Goal: Task Accomplishment & Management: Complete application form

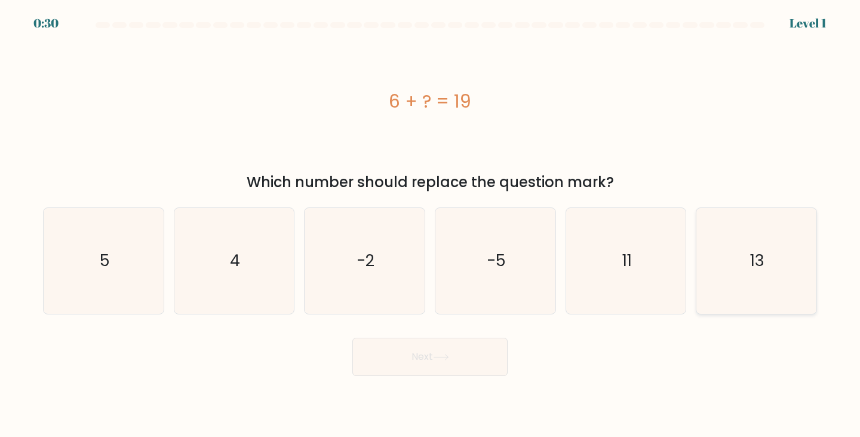
click at [729, 277] on icon "13" at bounding box center [756, 261] width 106 height 106
click at [431, 225] on input "f. 13" at bounding box center [430, 222] width 1 height 6
radio input "true"
click at [441, 358] on icon at bounding box center [441, 357] width 16 height 7
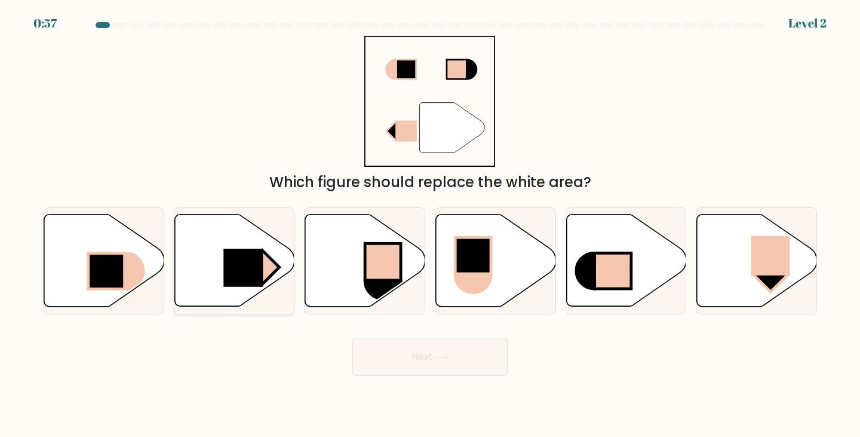
click at [253, 263] on rect at bounding box center [242, 267] width 39 height 38
click at [430, 225] on input "b." at bounding box center [430, 222] width 1 height 6
radio input "true"
click at [447, 349] on button "Next" at bounding box center [429, 356] width 155 height 38
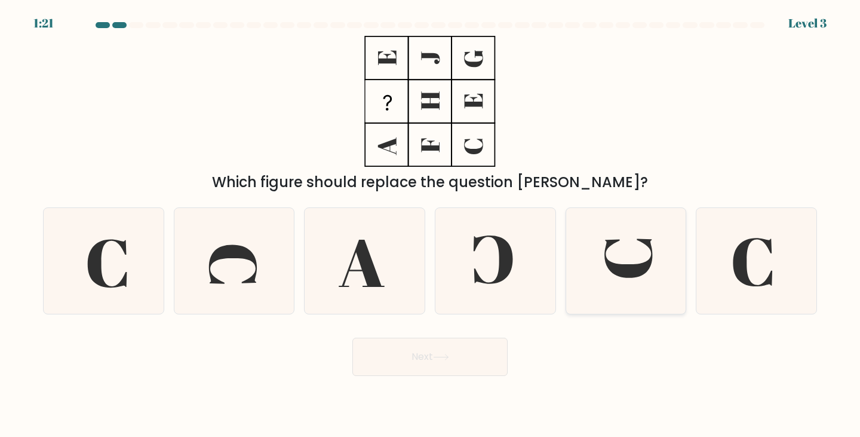
click at [598, 276] on icon at bounding box center [626, 261] width 106 height 106
click at [431, 225] on input "e." at bounding box center [430, 222] width 1 height 6
radio input "true"
click at [422, 360] on button "Next" at bounding box center [429, 356] width 155 height 38
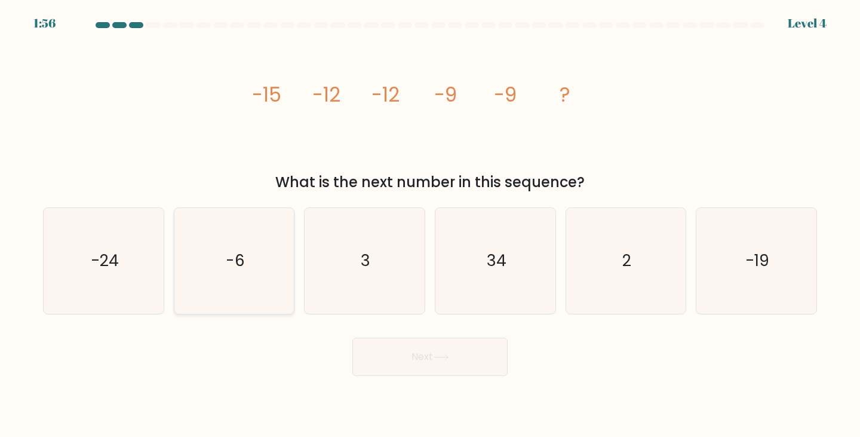
click at [240, 272] on icon "-6" at bounding box center [235, 261] width 106 height 106
click at [430, 225] on input "b. -6" at bounding box center [430, 222] width 1 height 6
radio input "true"
click at [395, 354] on button "Next" at bounding box center [429, 356] width 155 height 38
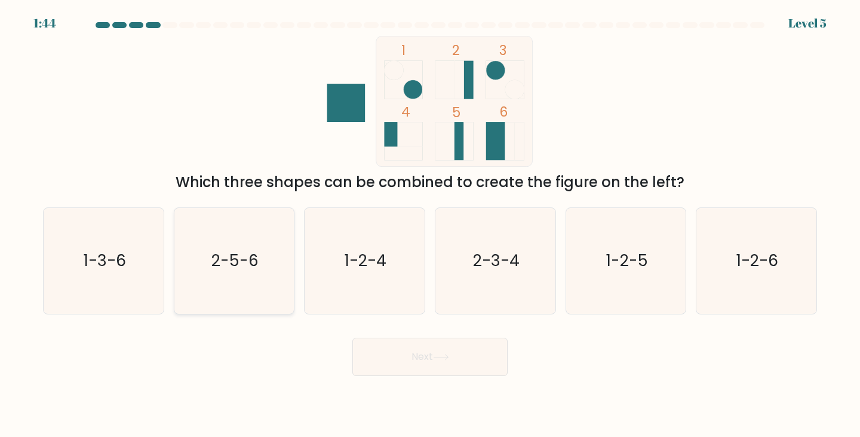
click at [261, 262] on icon "2-5-6" at bounding box center [235, 261] width 106 height 106
click at [430, 225] on input "b. 2-5-6" at bounding box center [430, 222] width 1 height 6
radio input "true"
click at [426, 361] on button "Next" at bounding box center [429, 356] width 155 height 38
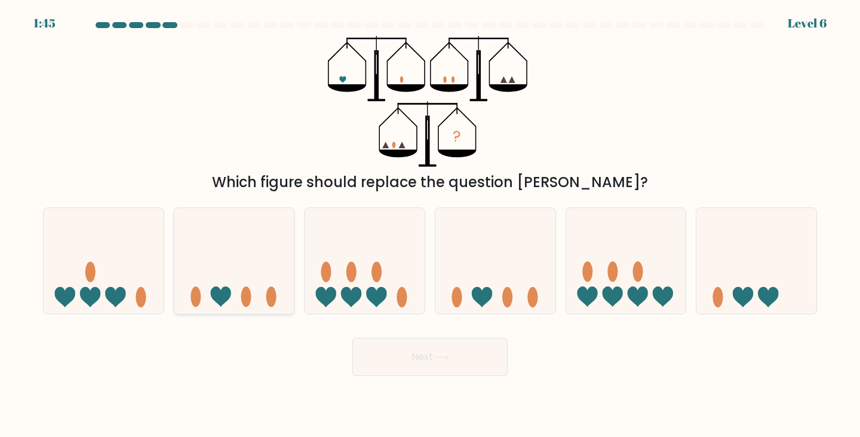
click at [260, 312] on div at bounding box center [234, 260] width 121 height 107
click at [430, 225] on input "b." at bounding box center [430, 222] width 1 height 6
radio input "true"
click at [782, 293] on icon at bounding box center [756, 260] width 120 height 99
click at [431, 225] on input "f." at bounding box center [430, 222] width 1 height 6
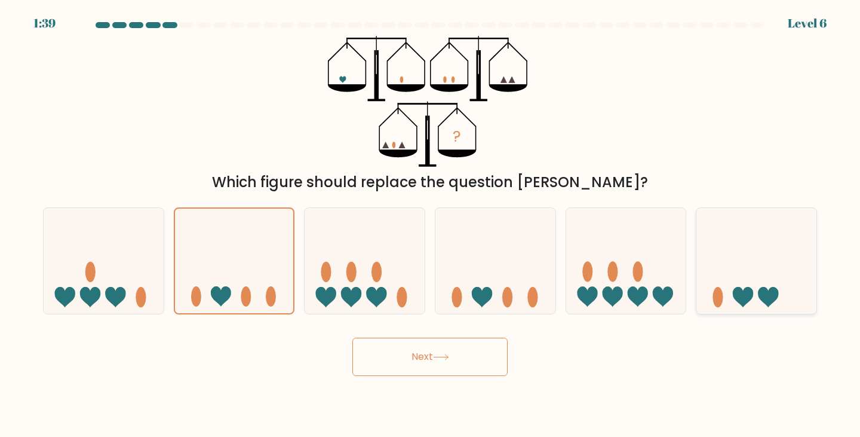
radio input "true"
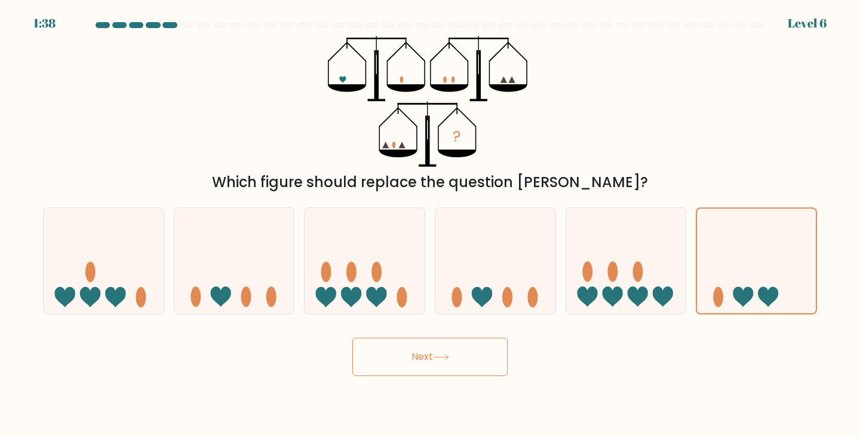
click at [417, 363] on button "Next" at bounding box center [429, 356] width 155 height 38
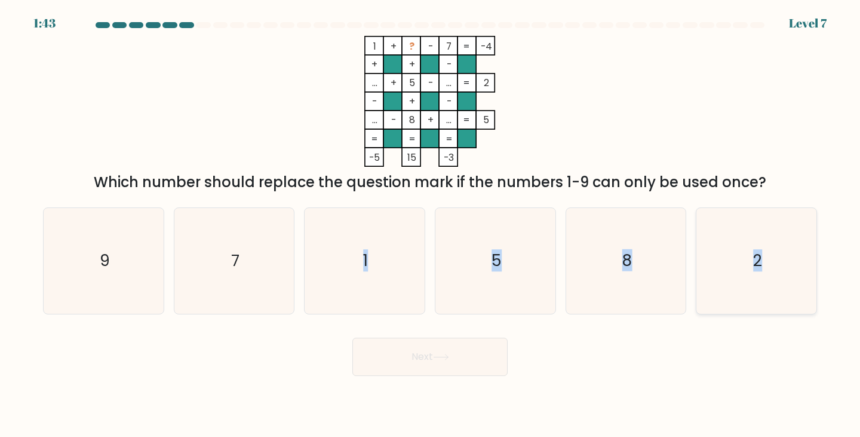
click at [778, 269] on div "a. 9 b. 7 c. 1 d." at bounding box center [429, 256] width 783 height 116
click at [603, 114] on icon "1 + ? - 7 -4 + + - ... + 5 - ... 2 - + - ... - 8 + ... = 5 = = = = -5 15 -3 =" at bounding box center [430, 101] width 358 height 131
click at [758, 253] on text "2" at bounding box center [757, 261] width 9 height 22
click at [431, 225] on input "f. 2" at bounding box center [430, 222] width 1 height 6
radio input "true"
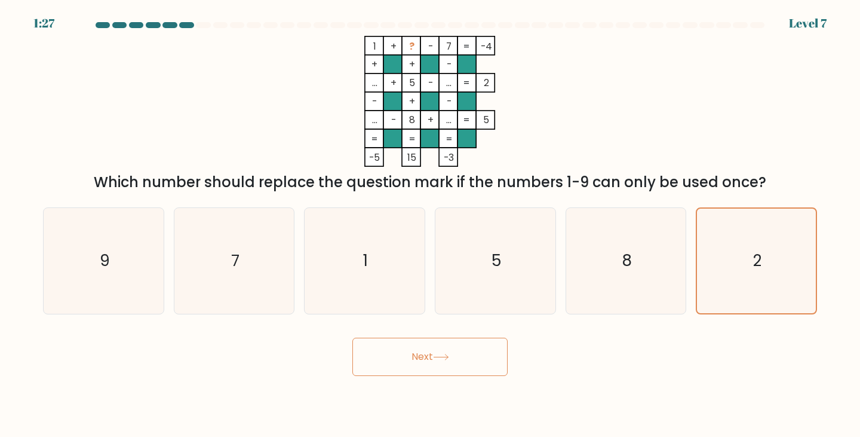
click at [449, 357] on icon at bounding box center [441, 357] width 16 height 7
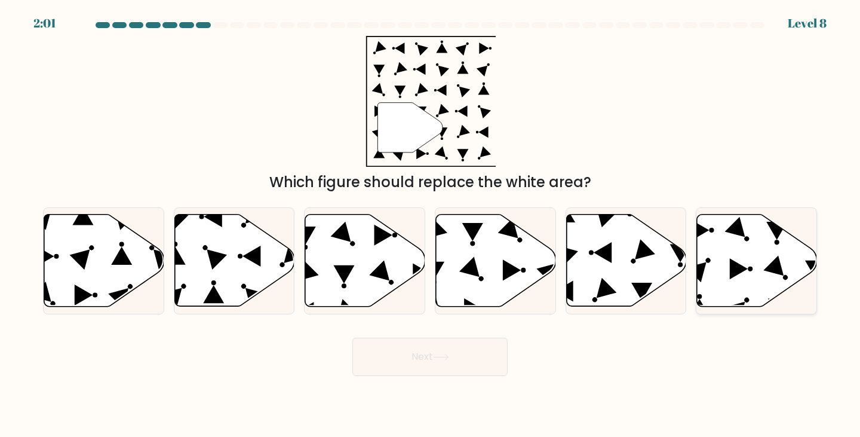
click at [727, 265] on icon at bounding box center [757, 260] width 120 height 92
click at [431, 225] on input "f." at bounding box center [430, 222] width 1 height 6
radio input "true"
click at [460, 357] on button "Next" at bounding box center [429, 356] width 155 height 38
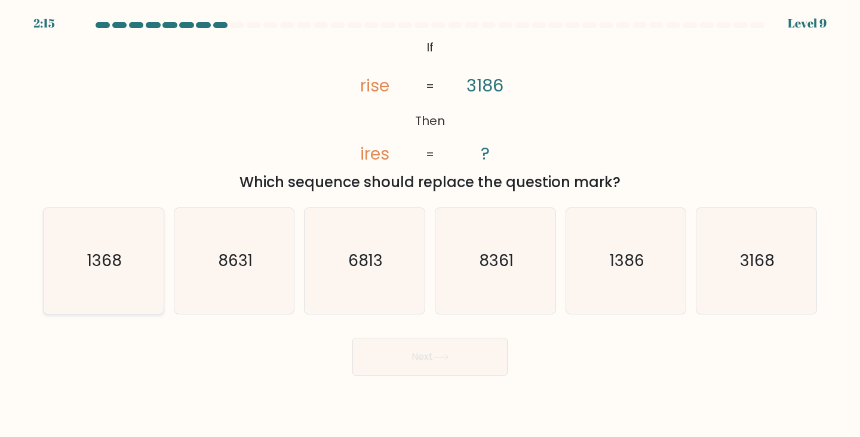
click at [142, 279] on icon "1368" at bounding box center [104, 261] width 106 height 106
click at [430, 225] on input "a. 1368" at bounding box center [430, 222] width 1 height 6
radio input "true"
click at [412, 364] on button "Next" at bounding box center [429, 356] width 155 height 38
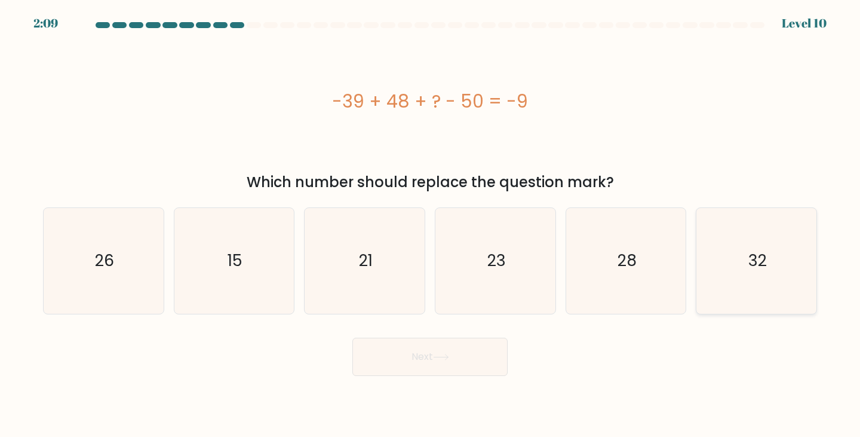
click at [728, 256] on icon "32" at bounding box center [756, 261] width 106 height 106
click at [431, 225] on input "f. 32" at bounding box center [430, 222] width 1 height 6
radio input "true"
click at [395, 355] on button "Next" at bounding box center [429, 356] width 155 height 38
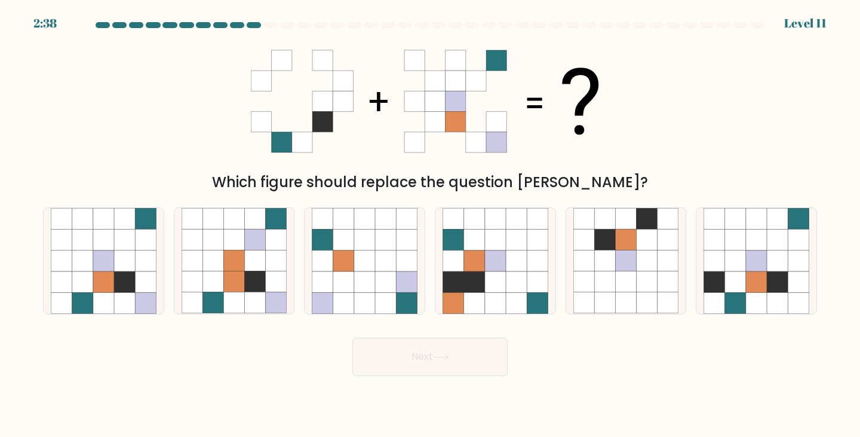
drag, startPoint x: 130, startPoint y: 282, endPoint x: 159, endPoint y: 372, distance: 94.1
click at [156, 385] on body "2:38 Level 11" at bounding box center [430, 218] width 860 height 437
click at [142, 302] on icon at bounding box center [145, 302] width 21 height 21
click at [430, 225] on input "a." at bounding box center [430, 222] width 1 height 6
radio input "true"
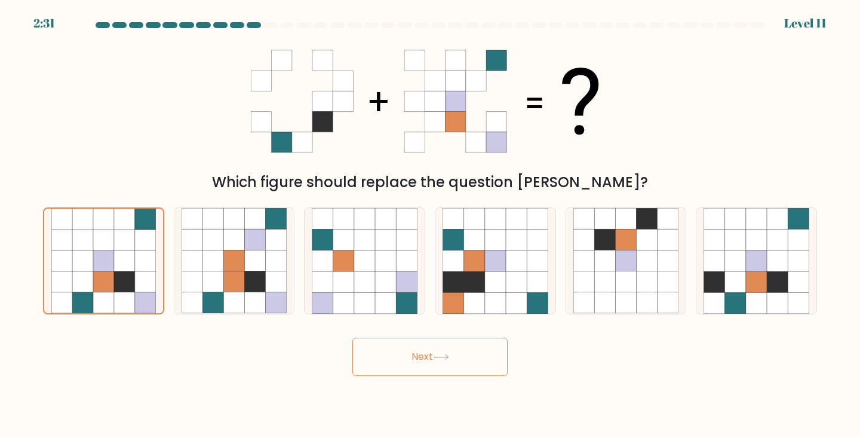
click at [440, 354] on icon at bounding box center [441, 357] width 16 height 7
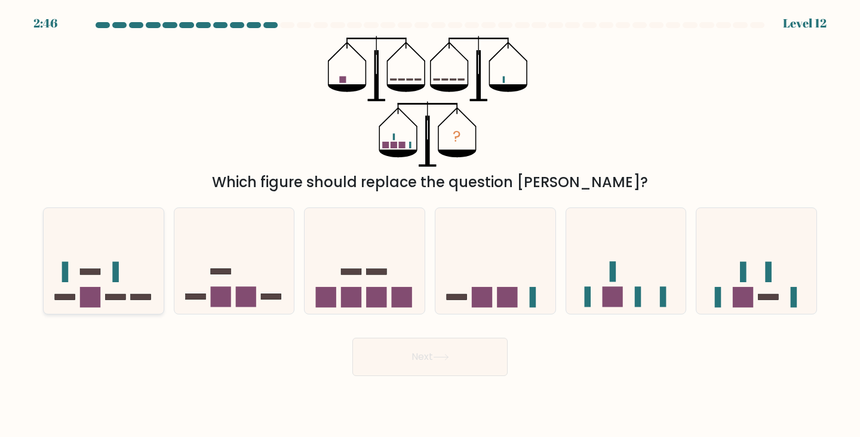
click at [96, 272] on rect at bounding box center [90, 272] width 20 height 6
click at [430, 225] on input "a." at bounding box center [430, 222] width 1 height 6
radio input "true"
click at [441, 352] on button "Next" at bounding box center [429, 356] width 155 height 38
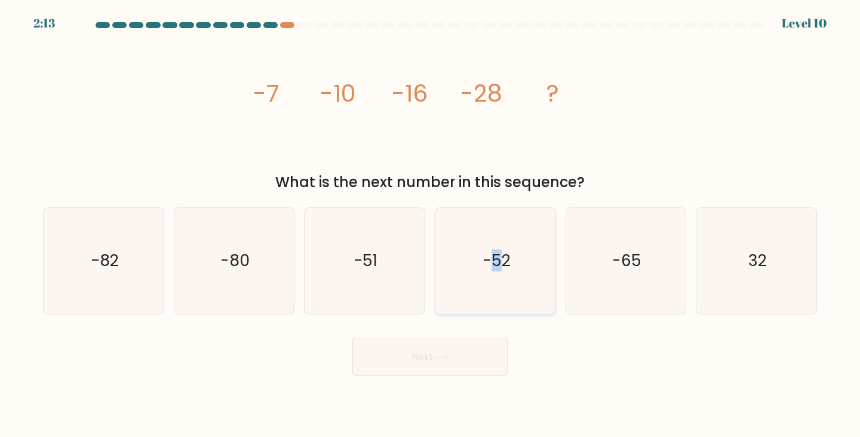
click at [496, 268] on text "-52" at bounding box center [497, 261] width 28 height 22
click at [508, 268] on text "-52" at bounding box center [497, 261] width 28 height 22
click at [431, 225] on input "d. -52" at bounding box center [430, 222] width 1 height 6
radio input "true"
drag, startPoint x: 464, startPoint y: 358, endPoint x: 470, endPoint y: 353, distance: 7.6
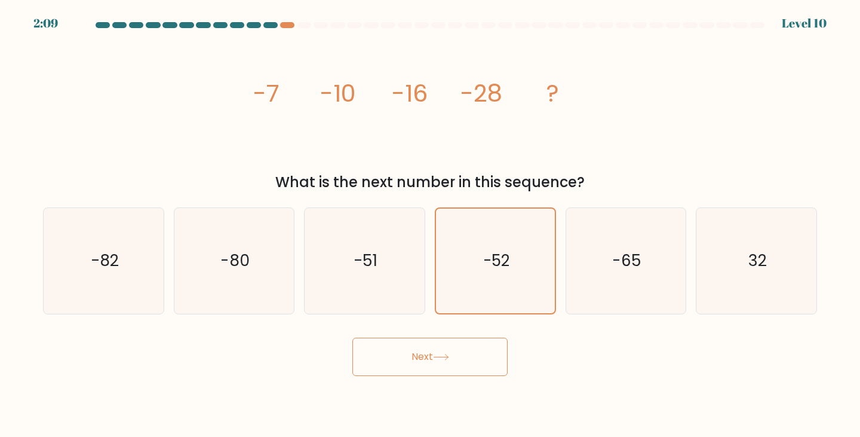
click at [464, 358] on button "Next" at bounding box center [429, 356] width 155 height 38
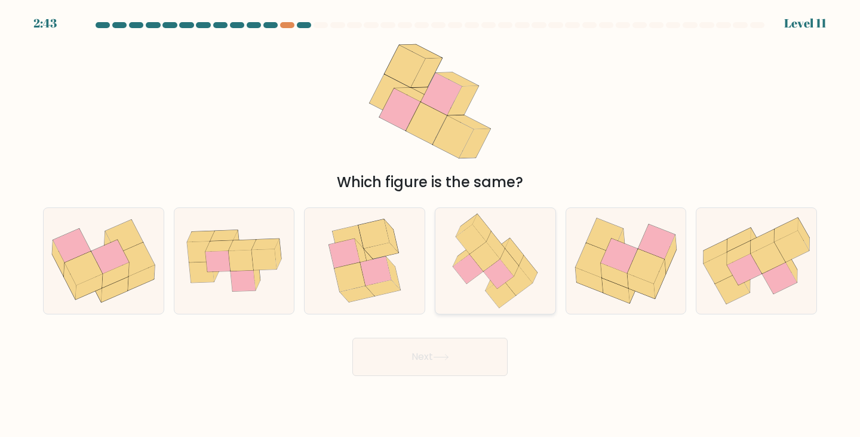
click at [539, 294] on icon at bounding box center [495, 261] width 103 height 106
click at [431, 225] on input "d." at bounding box center [430, 222] width 1 height 6
radio input "true"
click at [477, 351] on button "Next" at bounding box center [429, 356] width 155 height 38
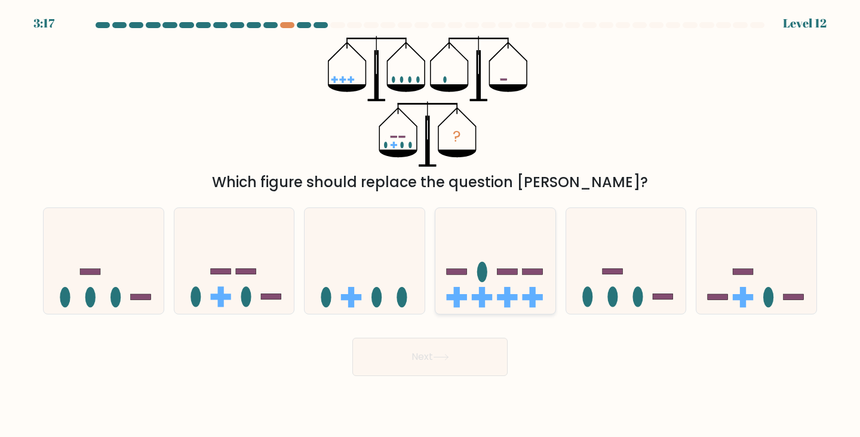
click at [505, 248] on icon at bounding box center [495, 260] width 120 height 99
click at [431, 225] on input "d." at bounding box center [430, 222] width 1 height 6
radio input "true"
click at [389, 296] on icon at bounding box center [365, 260] width 120 height 99
click at [430, 225] on input "c." at bounding box center [430, 222] width 1 height 6
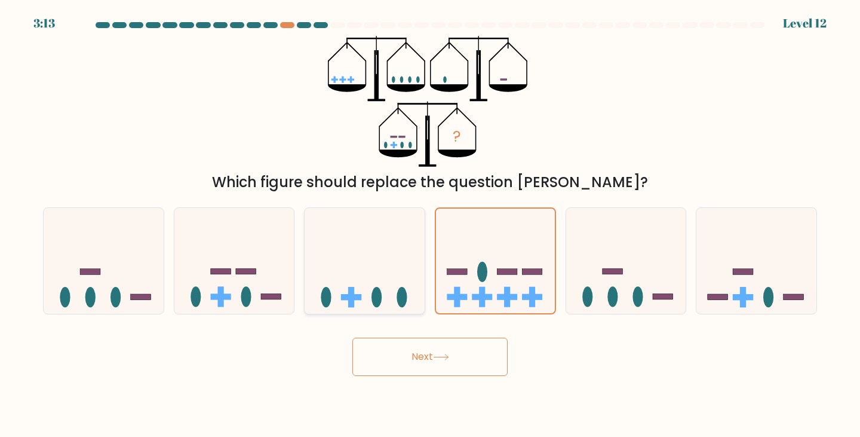
radio input "true"
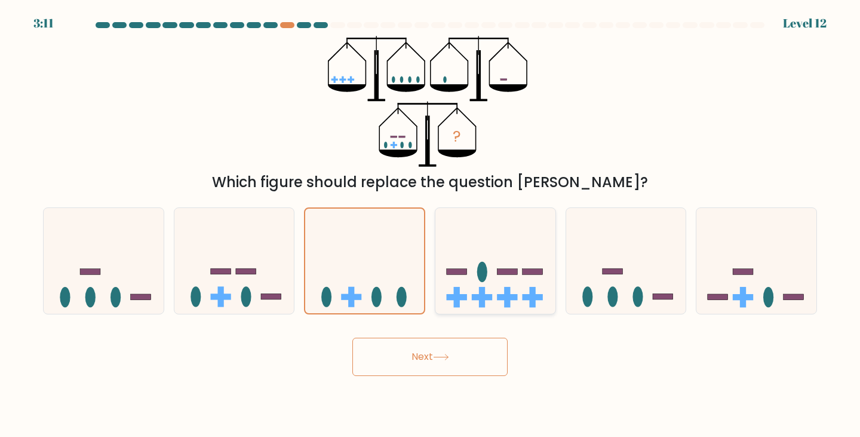
click at [477, 271] on icon at bounding box center [495, 260] width 120 height 99
click at [431, 225] on input "d." at bounding box center [430, 222] width 1 height 6
radio input "true"
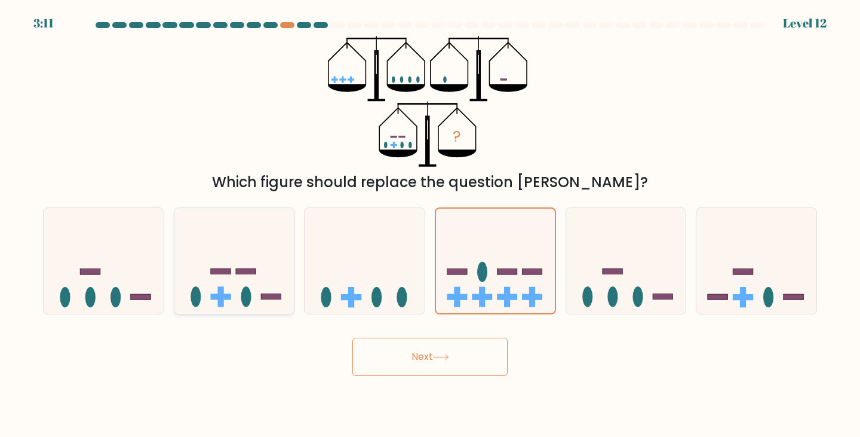
click at [253, 239] on icon at bounding box center [234, 260] width 120 height 99
click at [430, 225] on input "b." at bounding box center [430, 222] width 1 height 6
radio input "true"
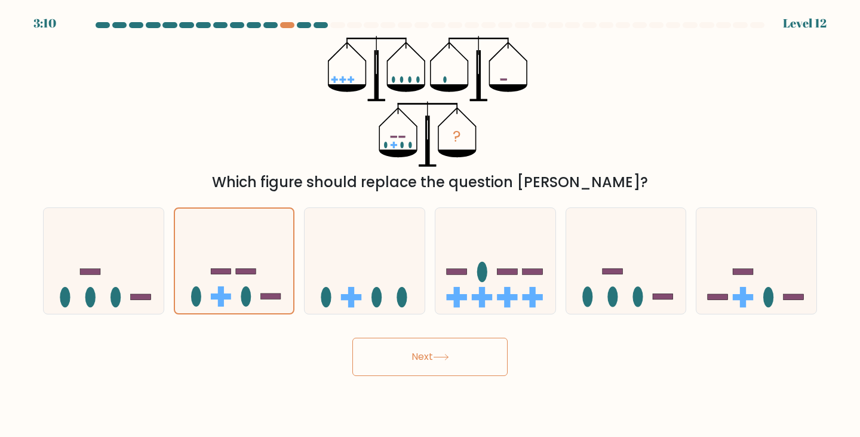
click at [444, 374] on button "Next" at bounding box center [429, 356] width 155 height 38
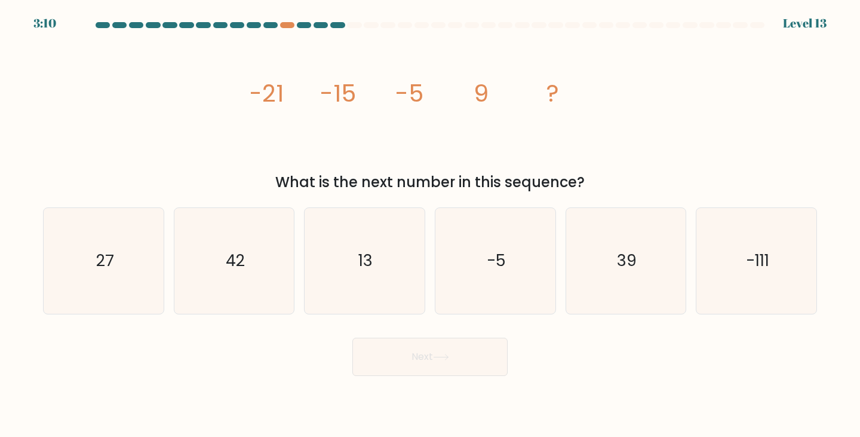
click at [449, 354] on icon at bounding box center [441, 357] width 16 height 7
click at [671, 115] on div "image/svg+xml -21 -15 -5 9 ? What is the next number in this sequence?" at bounding box center [430, 114] width 788 height 157
drag, startPoint x: 127, startPoint y: 274, endPoint x: 133, endPoint y: 275, distance: 6.0
click at [127, 275] on icon "27" at bounding box center [104, 261] width 106 height 106
click at [430, 225] on input "a. 27" at bounding box center [430, 222] width 1 height 6
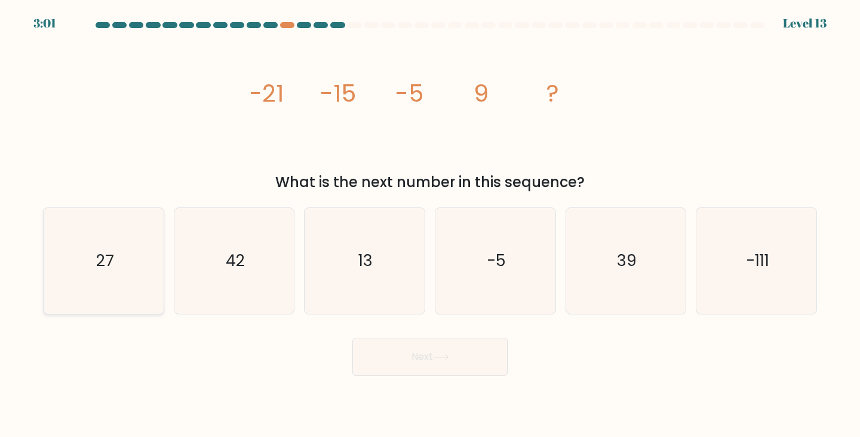
radio input "true"
click at [469, 354] on button "Next" at bounding box center [429, 356] width 155 height 38
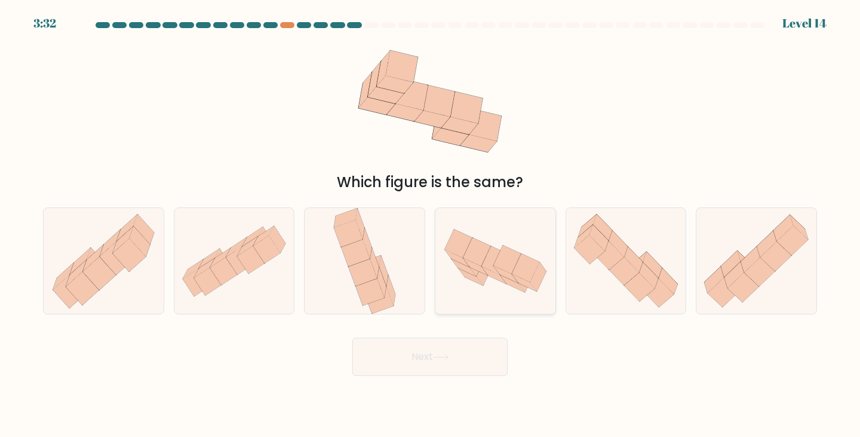
click at [487, 283] on icon at bounding box center [495, 261] width 120 height 78
click at [431, 225] on input "d." at bounding box center [430, 222] width 1 height 6
radio input "true"
click at [462, 368] on button "Next" at bounding box center [429, 356] width 155 height 38
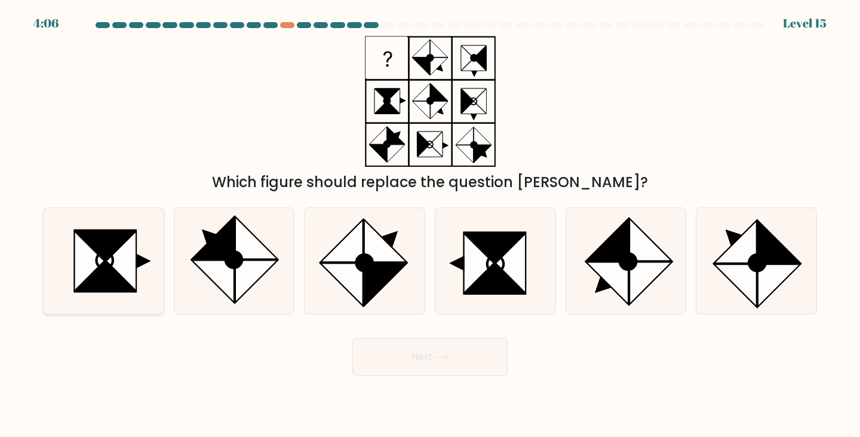
click at [130, 257] on icon at bounding box center [121, 261] width 30 height 60
click at [430, 225] on input "a." at bounding box center [430, 222] width 1 height 6
radio input "true"
click at [444, 364] on button "Next" at bounding box center [429, 356] width 155 height 38
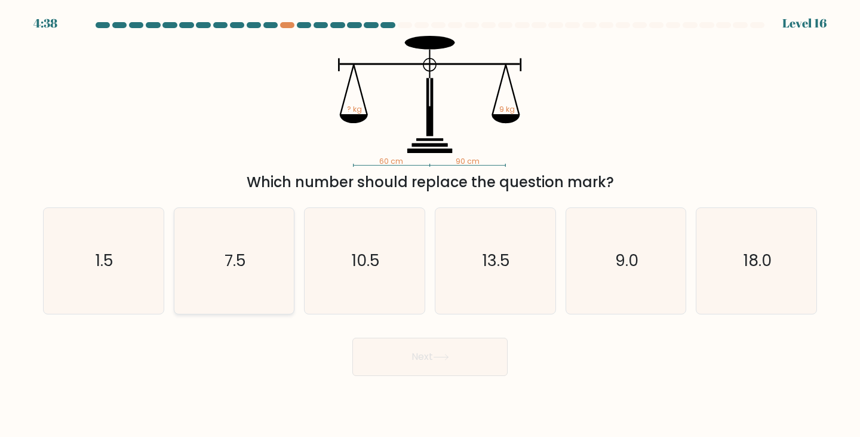
click at [246, 240] on icon "7.5" at bounding box center [235, 261] width 106 height 106
click at [430, 225] on input "b. 7.5" at bounding box center [430, 222] width 1 height 6
radio input "true"
click at [460, 373] on button "Next" at bounding box center [429, 356] width 155 height 38
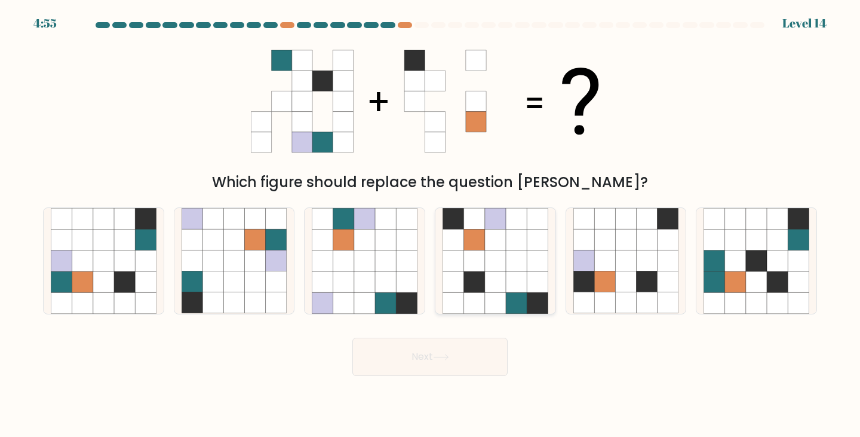
click at [491, 267] on icon at bounding box center [495, 260] width 21 height 21
click at [431, 225] on input "d." at bounding box center [430, 222] width 1 height 6
radio input "true"
click at [456, 360] on button "Next" at bounding box center [429, 356] width 155 height 38
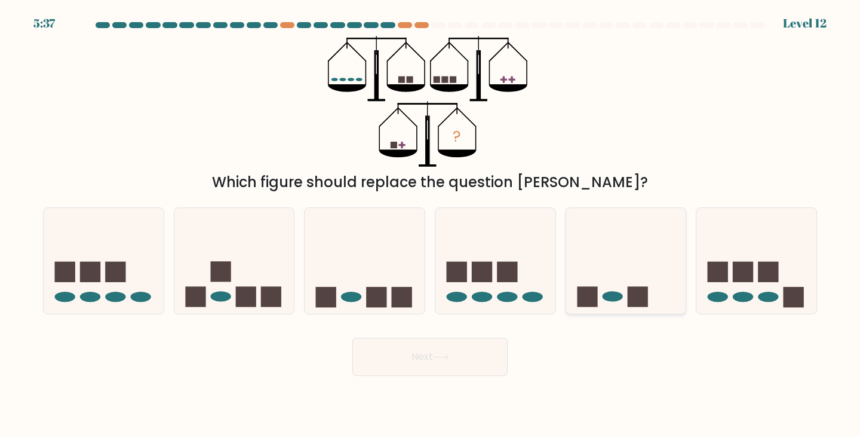
click at [620, 278] on icon at bounding box center [626, 260] width 120 height 99
click at [431, 225] on input "e." at bounding box center [430, 222] width 1 height 6
radio input "true"
drag, startPoint x: 459, startPoint y: 365, endPoint x: 465, endPoint y: 343, distance: 22.7
click at [459, 364] on button "Next" at bounding box center [429, 356] width 155 height 38
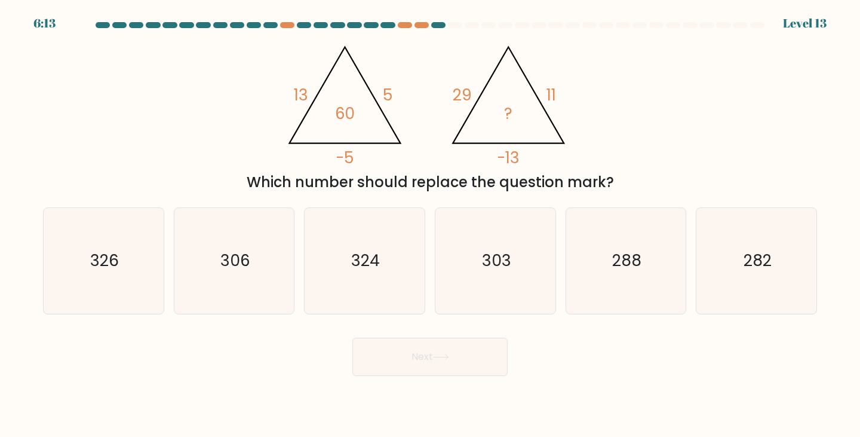
drag, startPoint x: 408, startPoint y: 137, endPoint x: 411, endPoint y: 155, distance: 18.3
click at [411, 155] on icon "@import url('[URL][DOMAIN_NAME]); 13 5 -5 60 @import url('[URL][DOMAIN_NAME]); …" at bounding box center [429, 101] width 301 height 131
drag, startPoint x: 251, startPoint y: 262, endPoint x: 251, endPoint y: 270, distance: 7.8
click at [251, 265] on icon "306" at bounding box center [235, 261] width 106 height 106
click at [430, 225] on input "b. 306" at bounding box center [430, 222] width 1 height 6
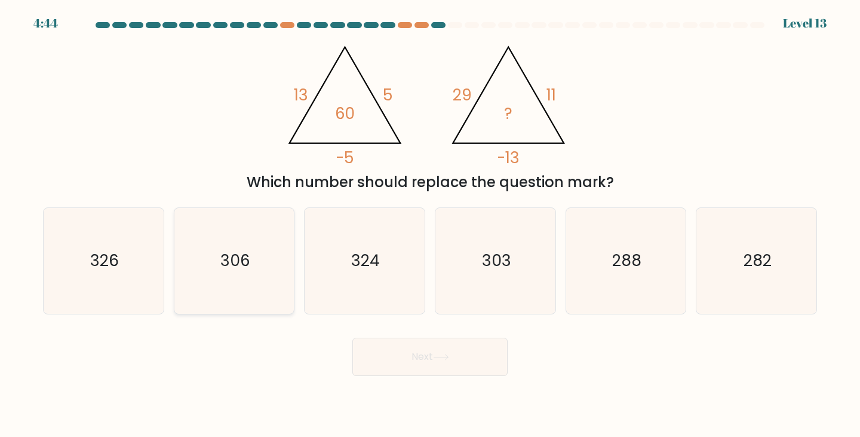
radio input "true"
click at [460, 354] on button "Next" at bounding box center [429, 356] width 155 height 38
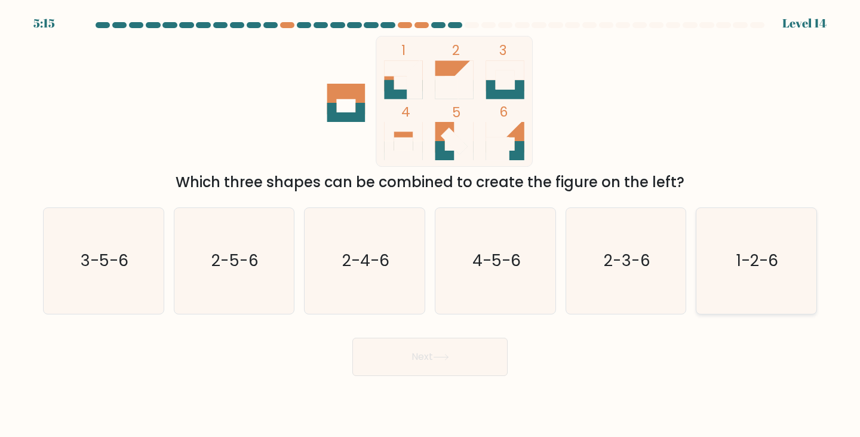
click at [793, 258] on icon "1-2-6" at bounding box center [756, 261] width 106 height 106
click at [431, 225] on input "f. 1-2-6" at bounding box center [430, 222] width 1 height 6
radio input "true"
click at [437, 362] on button "Next" at bounding box center [429, 356] width 155 height 38
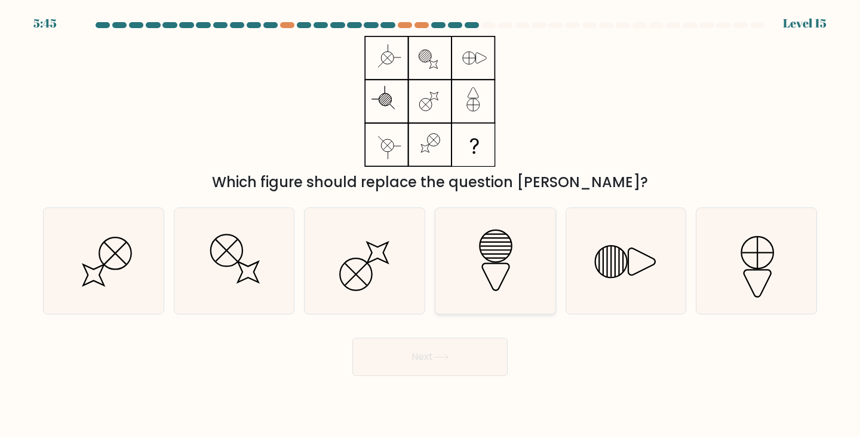
click at [512, 243] on icon at bounding box center [496, 261] width 106 height 106
click at [431, 225] on input "d." at bounding box center [430, 222] width 1 height 6
radio input "true"
click at [474, 350] on button "Next" at bounding box center [429, 356] width 155 height 38
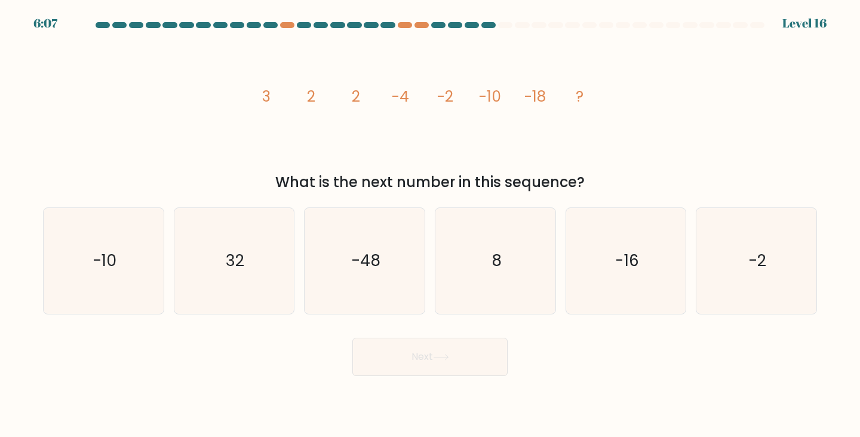
click at [360, 106] on tspan "2" at bounding box center [356, 96] width 8 height 21
click at [741, 262] on icon "-2" at bounding box center [756, 261] width 106 height 106
click at [431, 225] on input "f. -2" at bounding box center [430, 222] width 1 height 6
radio input "true"
click at [428, 351] on button "Next" at bounding box center [429, 356] width 155 height 38
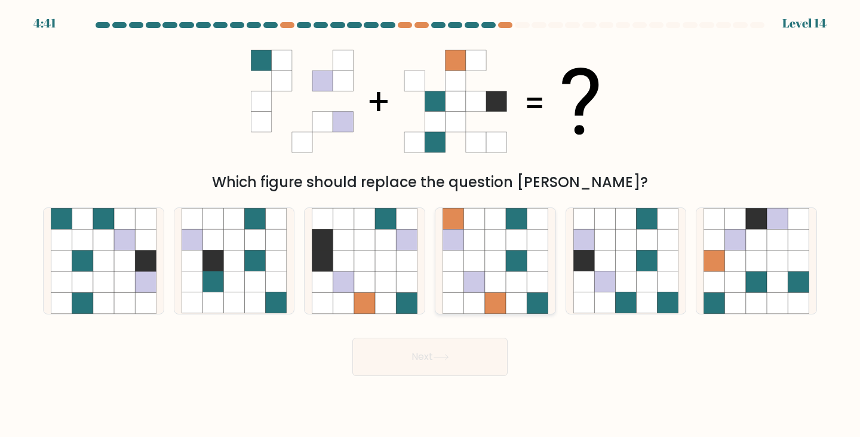
click at [484, 268] on icon at bounding box center [474, 260] width 21 height 21
click at [431, 225] on input "d." at bounding box center [430, 222] width 1 height 6
radio input "true"
click at [494, 347] on button "Next" at bounding box center [429, 356] width 155 height 38
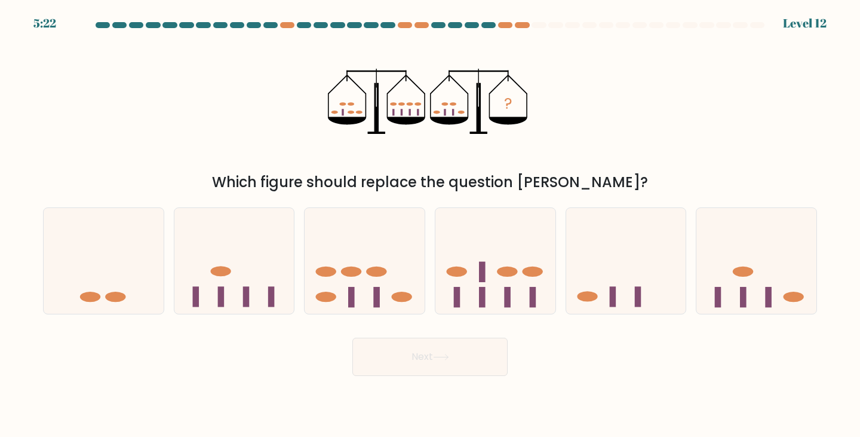
drag, startPoint x: 260, startPoint y: 285, endPoint x: 325, endPoint y: 324, distance: 76.3
click at [262, 285] on icon at bounding box center [234, 260] width 120 height 99
click at [430, 225] on input "b." at bounding box center [430, 222] width 1 height 6
radio input "true"
click at [398, 346] on button "Next" at bounding box center [429, 356] width 155 height 38
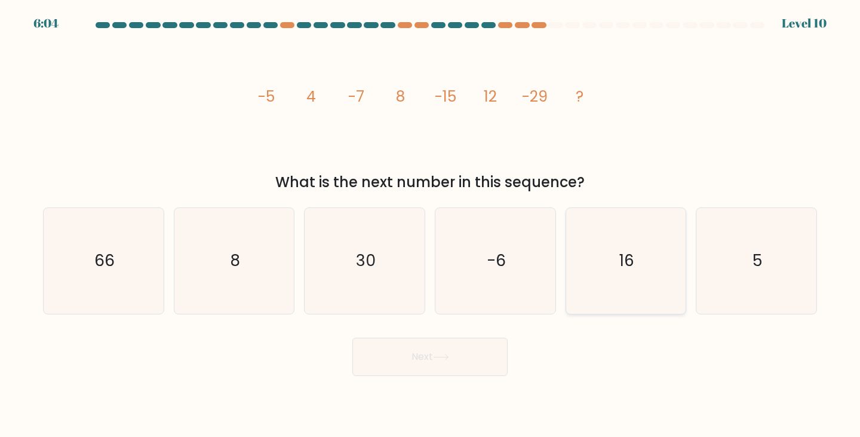
click at [628, 252] on text "16" at bounding box center [626, 261] width 15 height 22
click at [431, 225] on input "e. 16" at bounding box center [430, 222] width 1 height 6
radio input "true"
click at [505, 350] on button "Next" at bounding box center [429, 356] width 155 height 38
click at [496, 359] on button "Next" at bounding box center [429, 356] width 155 height 38
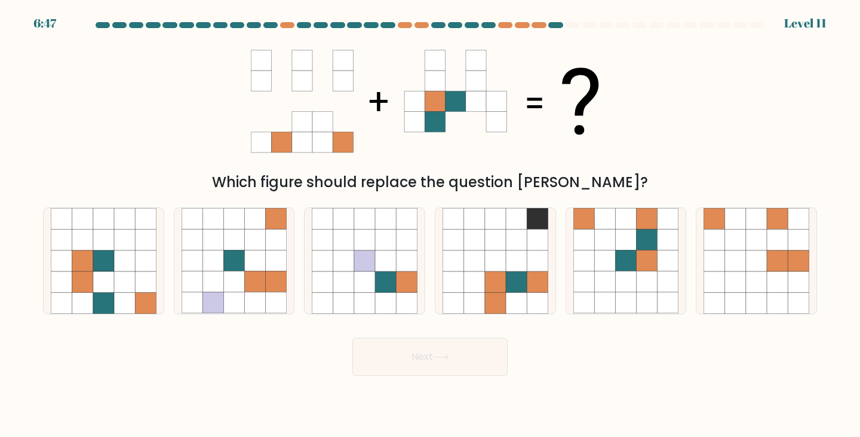
click at [695, 259] on div "f." at bounding box center [756, 260] width 131 height 107
click at [651, 260] on icon at bounding box center [647, 260] width 21 height 21
click at [431, 225] on input "e." at bounding box center [430, 222] width 1 height 6
radio input "true"
click at [425, 365] on button "Next" at bounding box center [429, 356] width 155 height 38
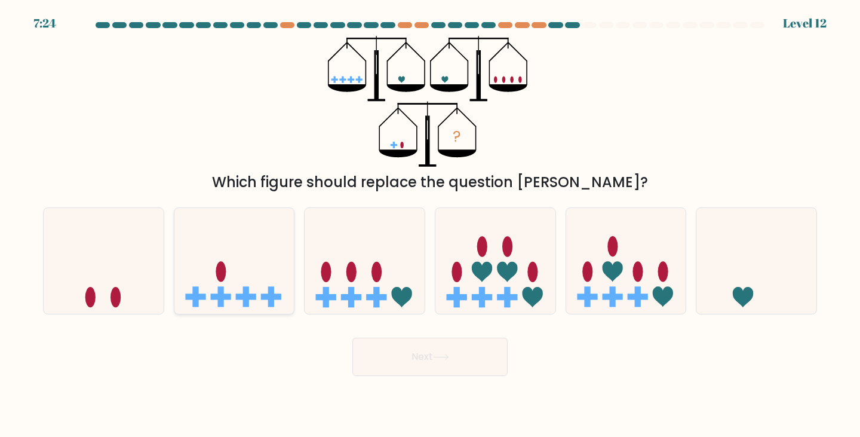
click at [270, 295] on rect at bounding box center [271, 297] width 20 height 6
click at [430, 225] on input "b." at bounding box center [430, 222] width 1 height 6
radio input "true"
click at [392, 359] on button "Next" at bounding box center [429, 356] width 155 height 38
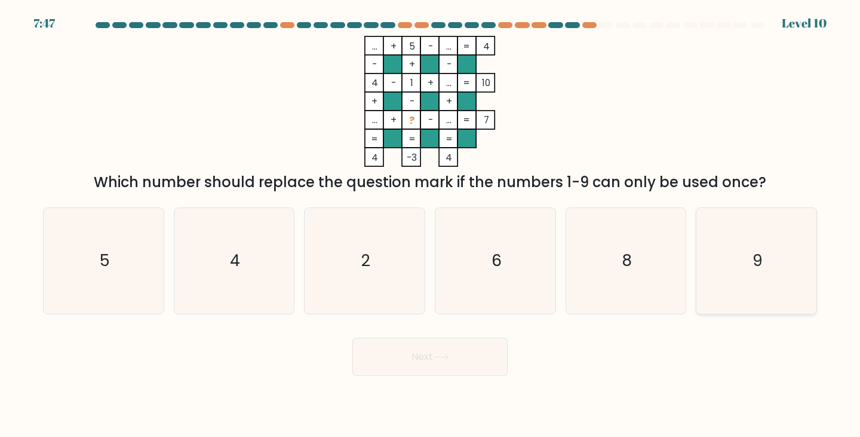
click at [770, 259] on icon "9" at bounding box center [756, 261] width 106 height 106
click at [431, 225] on input "f. 9" at bounding box center [430, 222] width 1 height 6
radio input "true"
click at [412, 351] on button "Next" at bounding box center [429, 356] width 155 height 38
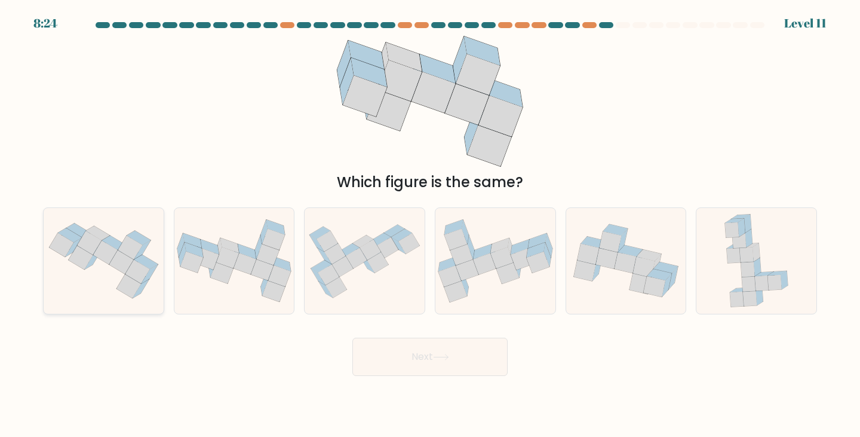
click at [96, 270] on icon at bounding box center [104, 261] width 120 height 90
click at [430, 225] on input "a." at bounding box center [430, 222] width 1 height 6
radio input "true"
click at [441, 359] on icon at bounding box center [441, 357] width 16 height 7
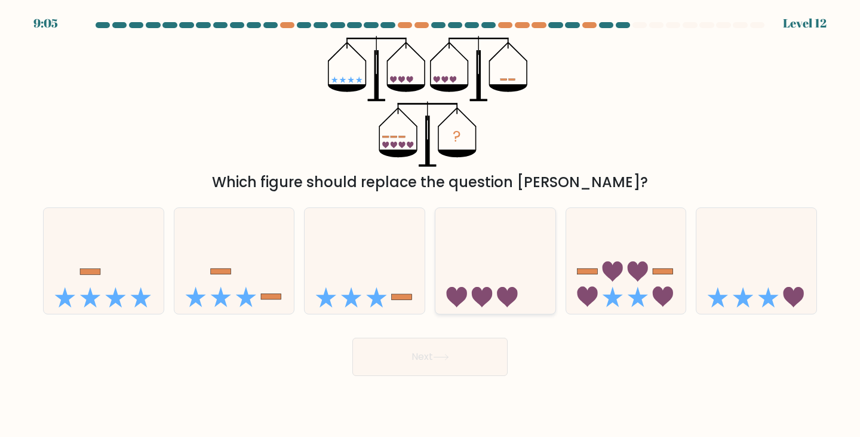
click at [504, 278] on icon at bounding box center [495, 260] width 120 height 99
click at [431, 225] on input "d." at bounding box center [430, 222] width 1 height 6
radio input "true"
click at [650, 242] on icon at bounding box center [626, 260] width 120 height 99
click at [431, 225] on input "e." at bounding box center [430, 222] width 1 height 6
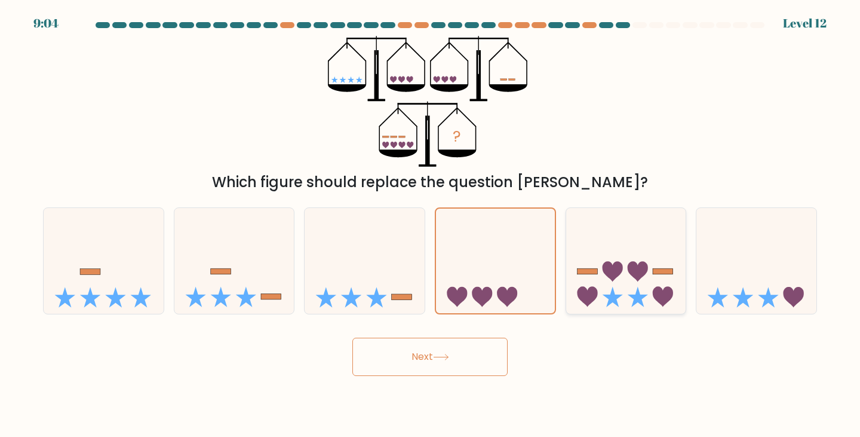
radio input "true"
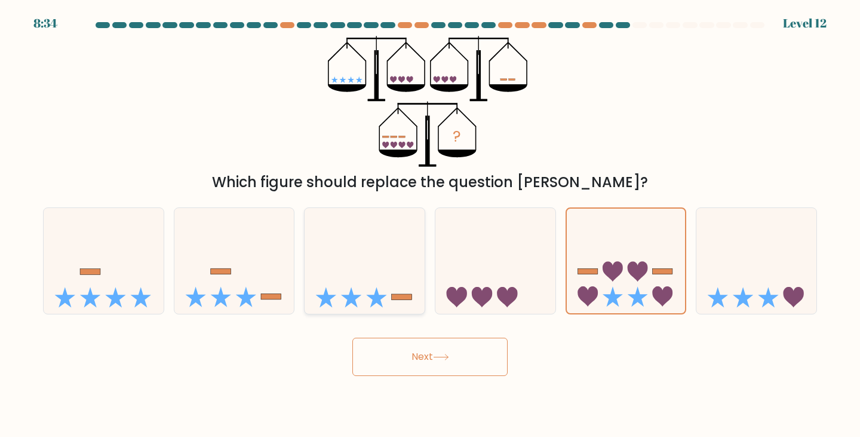
click at [378, 296] on icon at bounding box center [376, 297] width 20 height 20
click at [430, 225] on input "c." at bounding box center [430, 222] width 1 height 6
radio input "true"
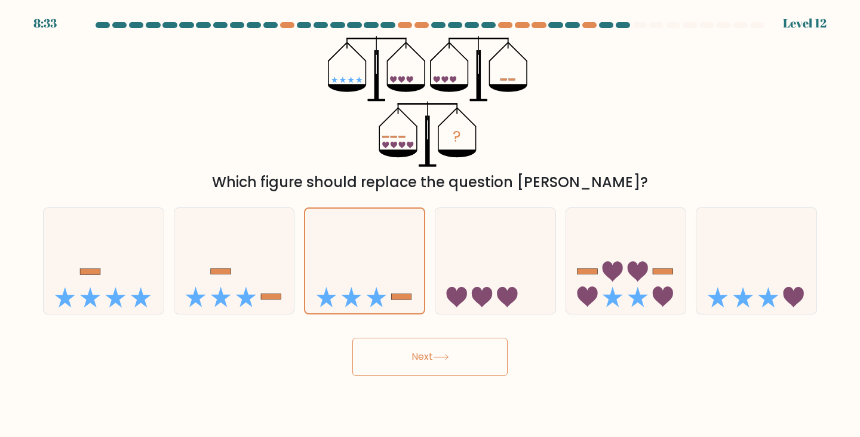
click at [502, 346] on button "Next" at bounding box center [429, 356] width 155 height 38
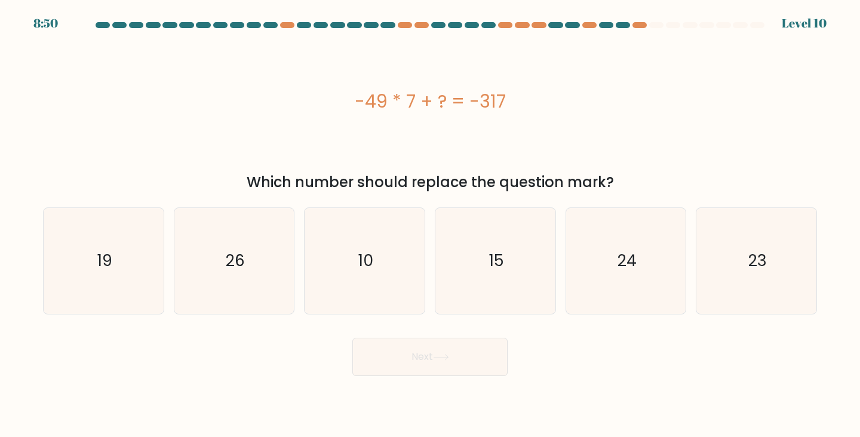
drag, startPoint x: 254, startPoint y: 250, endPoint x: 295, endPoint y: 269, distance: 45.1
click at [254, 245] on icon "26" at bounding box center [235, 261] width 106 height 106
click at [430, 225] on input "b. 26" at bounding box center [430, 222] width 1 height 6
radio input "true"
click at [438, 351] on button "Next" at bounding box center [429, 356] width 155 height 38
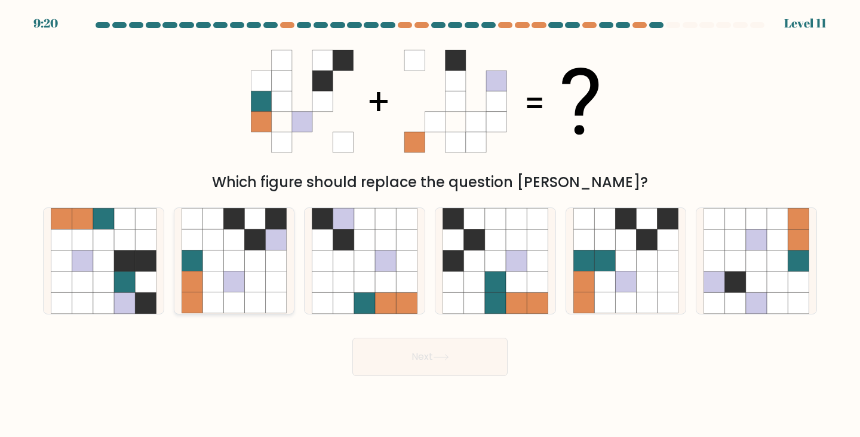
click at [251, 265] on icon at bounding box center [255, 260] width 21 height 21
click at [430, 225] on input "b." at bounding box center [430, 222] width 1 height 6
radio input "true"
click at [449, 365] on button "Next" at bounding box center [429, 356] width 155 height 38
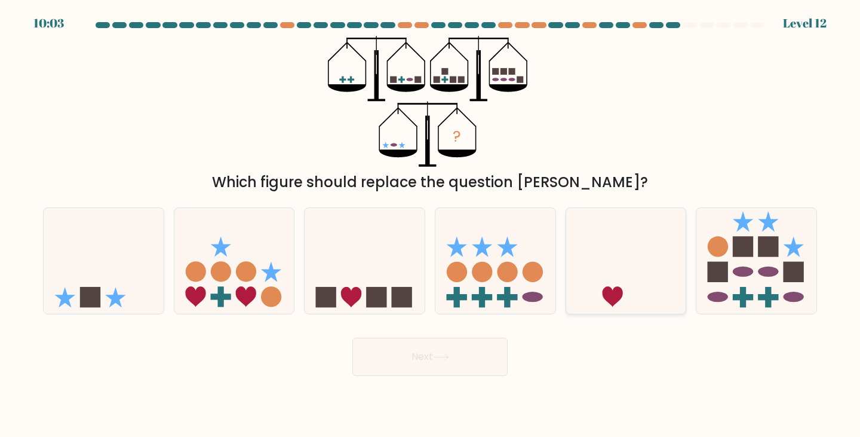
click at [639, 251] on icon at bounding box center [626, 260] width 120 height 99
click at [431, 225] on input "e." at bounding box center [430, 222] width 1 height 6
radio input "true"
click at [385, 260] on icon at bounding box center [365, 260] width 120 height 99
click at [430, 225] on input "c." at bounding box center [430, 222] width 1 height 6
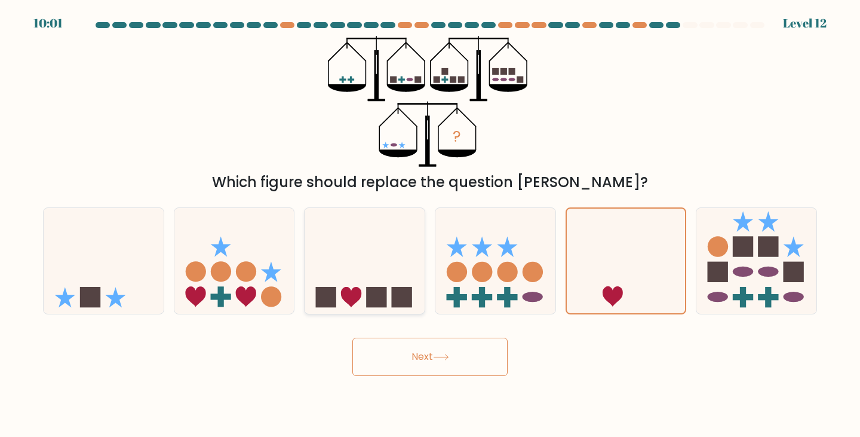
radio input "true"
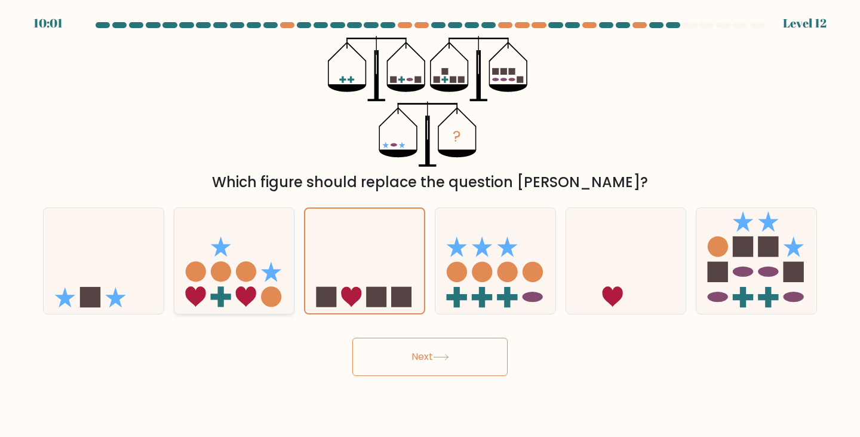
drag, startPoint x: 496, startPoint y: 266, endPoint x: 204, endPoint y: 264, distance: 291.4
click at [494, 266] on icon at bounding box center [495, 260] width 120 height 99
click at [431, 225] on input "d." at bounding box center [430, 222] width 1 height 6
radio input "true"
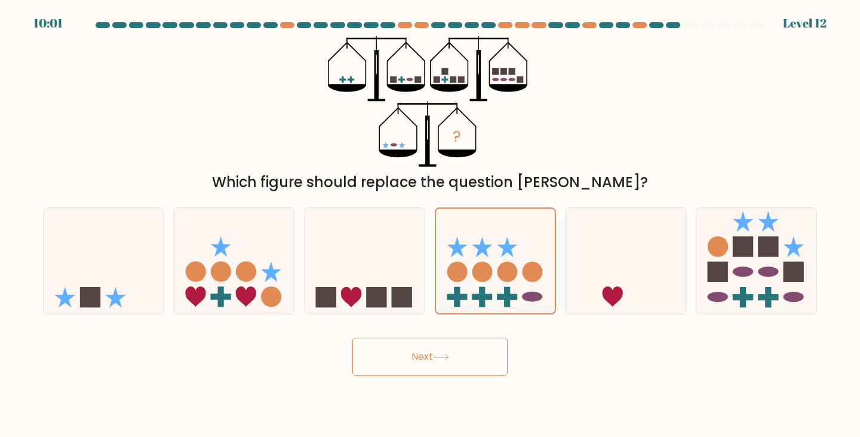
drag, startPoint x: 103, startPoint y: 263, endPoint x: 424, endPoint y: 381, distance: 341.6
click at [105, 262] on icon at bounding box center [104, 260] width 120 height 99
click at [430, 225] on input "a." at bounding box center [430, 222] width 1 height 6
radio input "true"
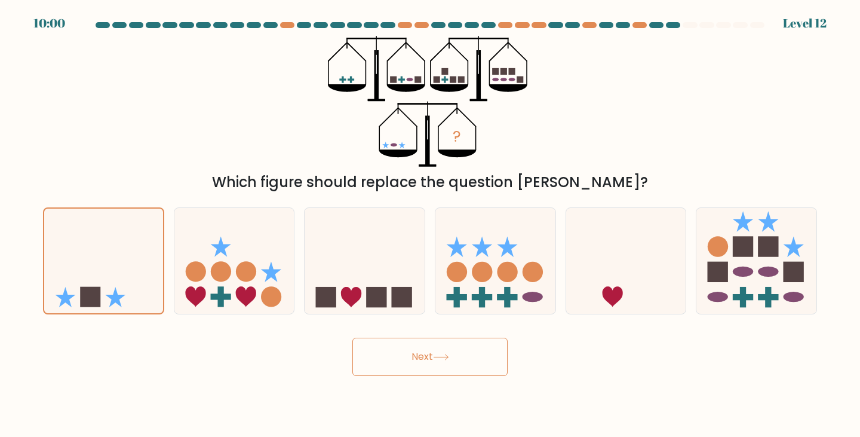
click at [431, 361] on button "Next" at bounding box center [429, 356] width 155 height 38
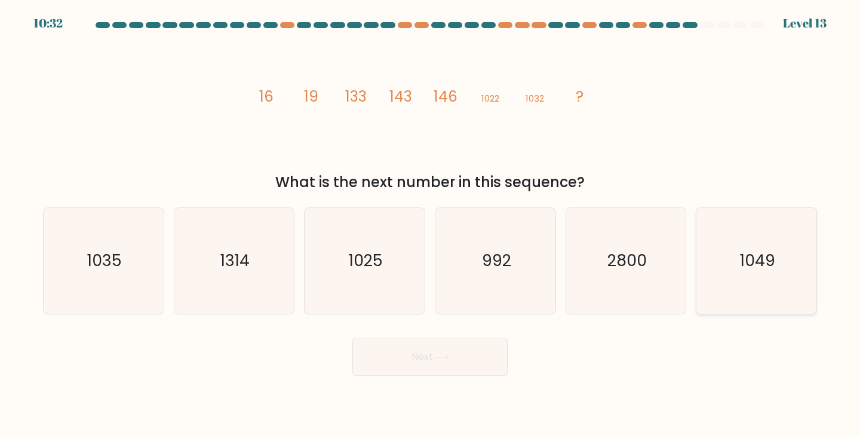
click at [788, 280] on icon "1049" at bounding box center [756, 261] width 106 height 106
click at [431, 225] on input "f. 1049" at bounding box center [430, 222] width 1 height 6
radio input "true"
click at [454, 350] on button "Next" at bounding box center [429, 356] width 155 height 38
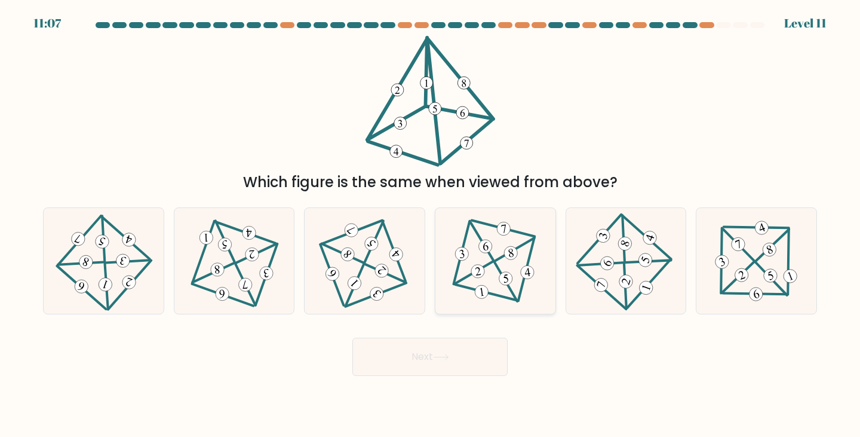
click at [497, 287] on icon at bounding box center [495, 261] width 86 height 84
click at [431, 225] on input "d." at bounding box center [430, 222] width 1 height 6
radio input "true"
click at [450, 342] on button "Next" at bounding box center [429, 356] width 155 height 38
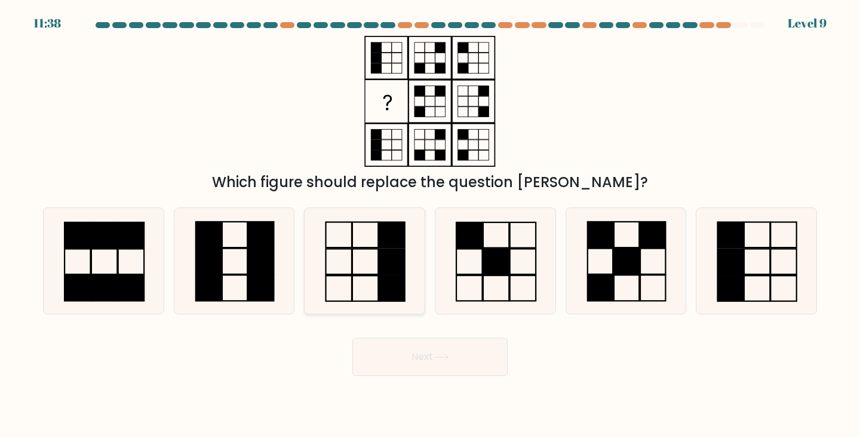
click at [355, 261] on icon at bounding box center [365, 261] width 106 height 106
click at [430, 225] on input "c." at bounding box center [430, 222] width 1 height 6
radio input "true"
click at [392, 371] on button "Next" at bounding box center [429, 356] width 155 height 38
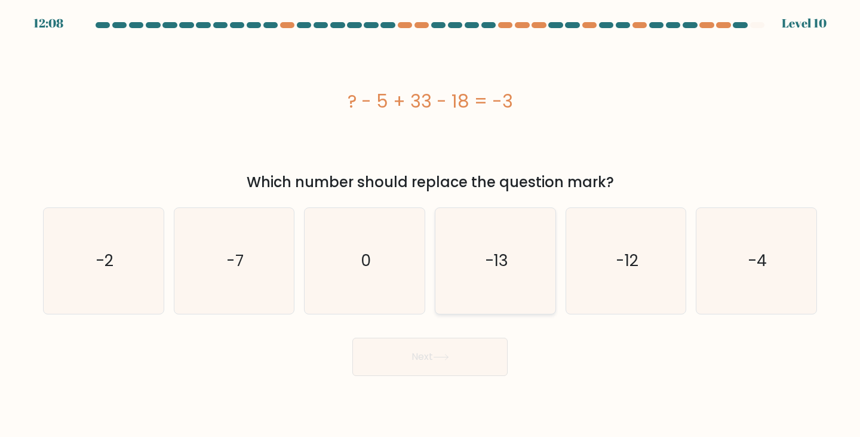
click at [525, 288] on icon "-13" at bounding box center [496, 261] width 106 height 106
click at [431, 225] on input "d. -13" at bounding box center [430, 222] width 1 height 6
radio input "true"
click at [387, 355] on button "Next" at bounding box center [429, 356] width 155 height 38
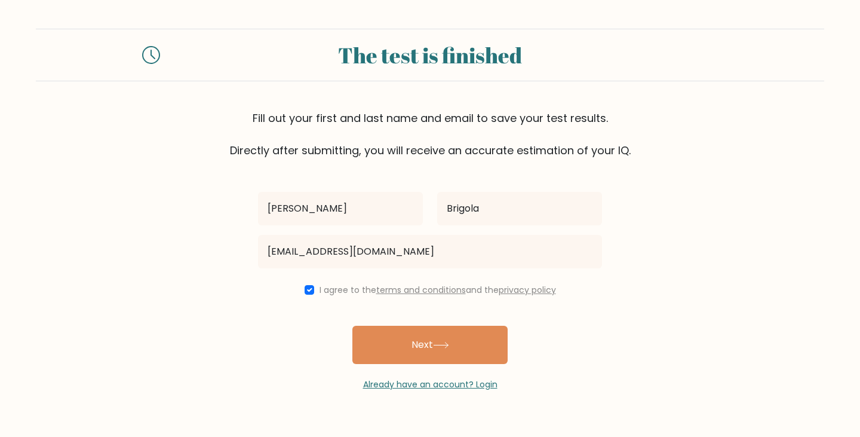
click at [459, 358] on button "Next" at bounding box center [429, 344] width 155 height 38
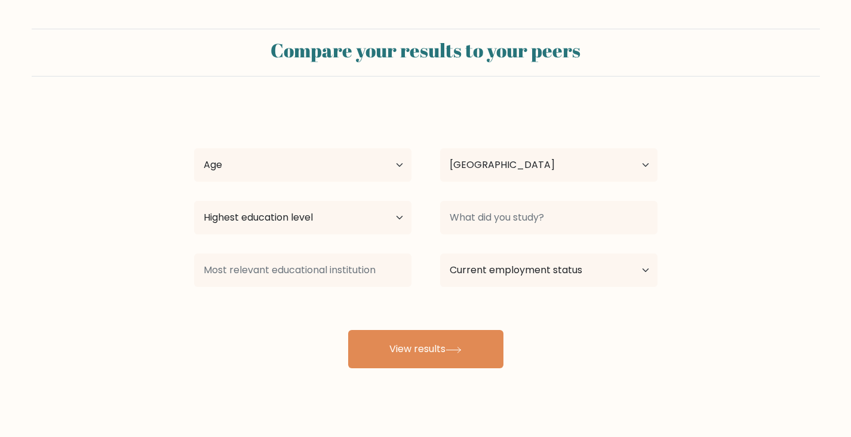
select select "PH"
click at [342, 211] on select "Highest education level No schooling Primary Lower Secondary Upper Secondary Oc…" at bounding box center [302, 217] width 217 height 33
select select "bachelors_degree"
click at [194, 201] on select "Highest education level No schooling Primary Lower Secondary Upper Secondary Oc…" at bounding box center [302, 217] width 217 height 33
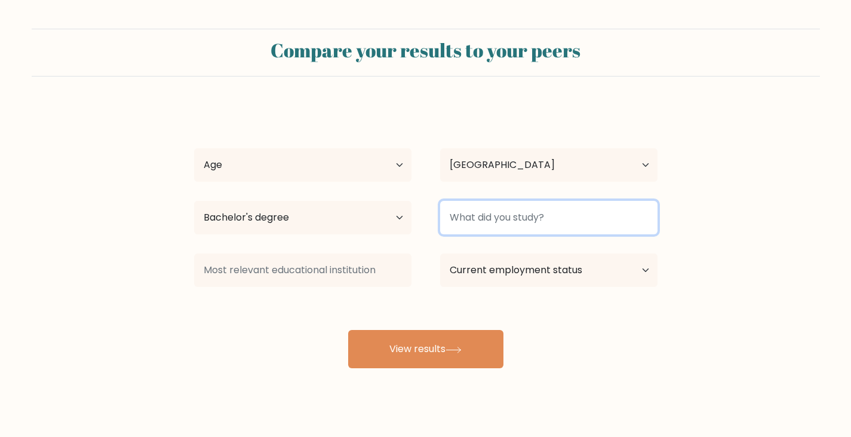
click at [518, 227] on input at bounding box center [548, 217] width 217 height 33
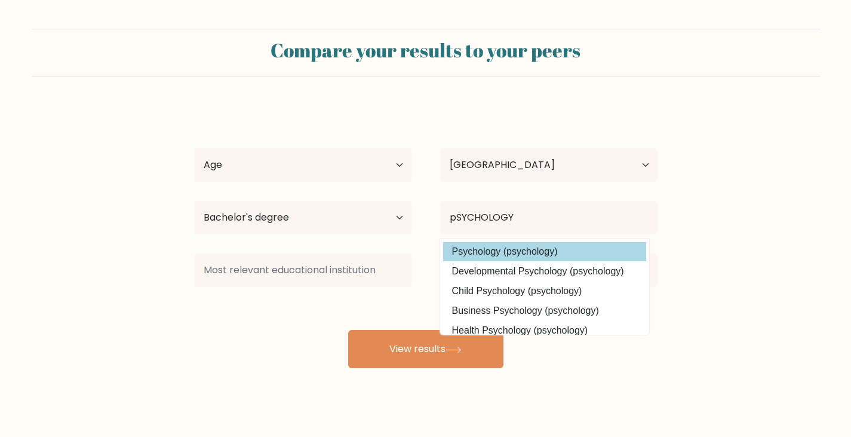
click at [520, 245] on option "Psychology (psychology)" at bounding box center [544, 251] width 203 height 19
type input "Psychology"
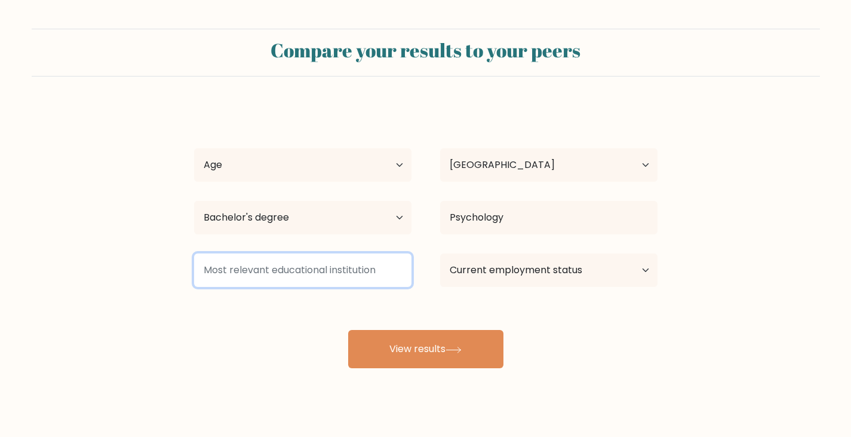
click at [305, 277] on input at bounding box center [302, 269] width 217 height 33
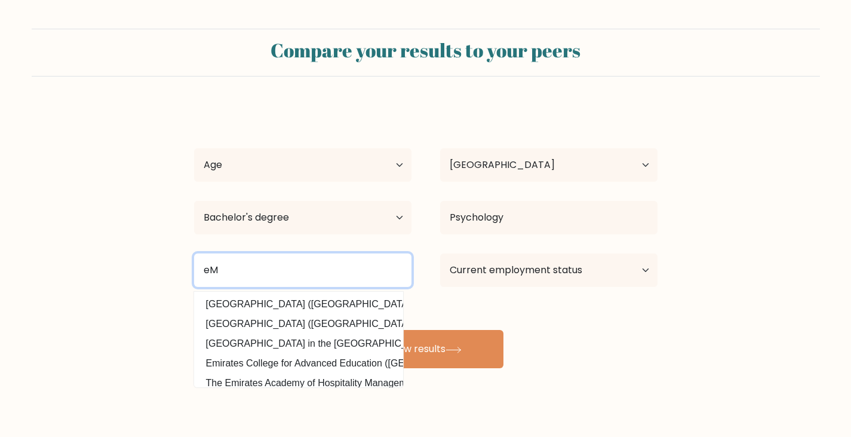
type input "e"
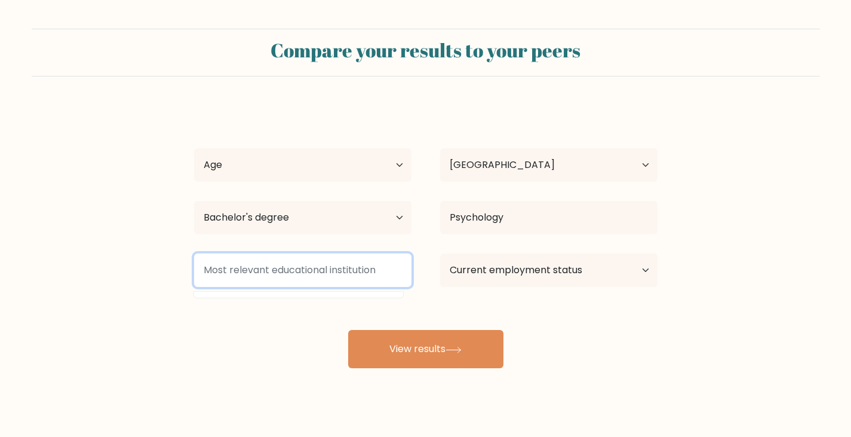
click at [305, 278] on input at bounding box center [302, 269] width 217 height 33
type input "0"
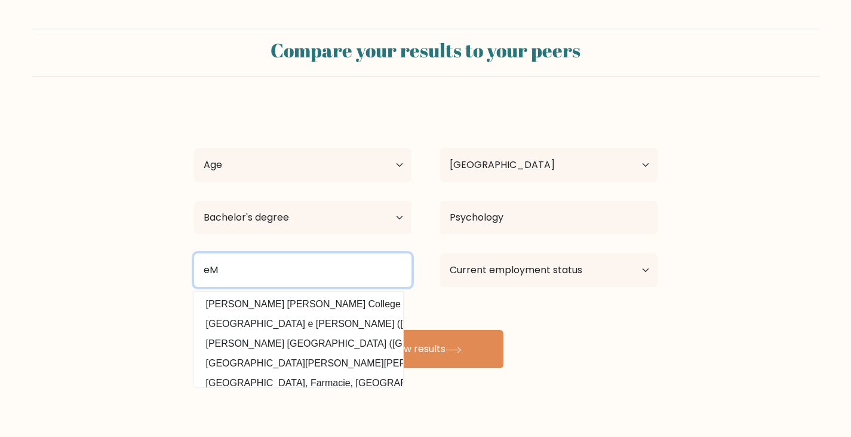
type input "e"
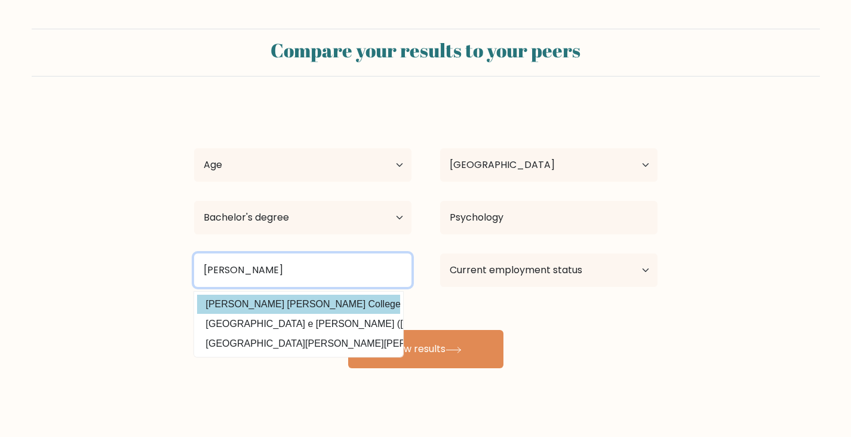
type input "Emili"
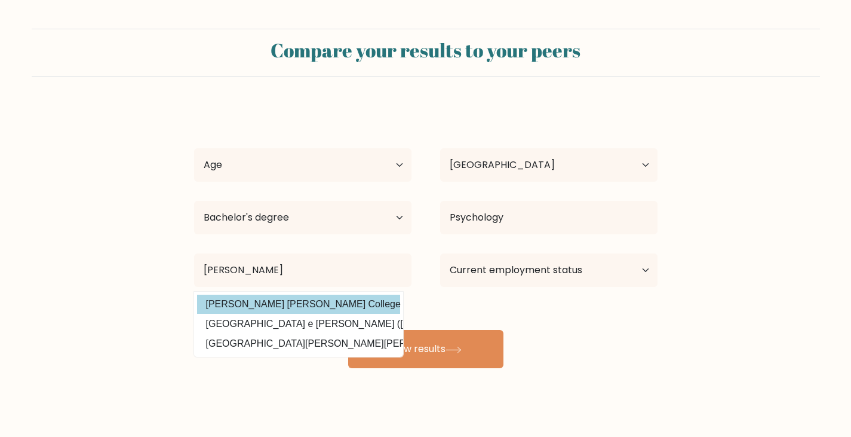
click at [364, 300] on div "Jhermaine Joie Brigola Age Under 18 years old 18-24 years old 25-34 years old 3…" at bounding box center [426, 236] width 478 height 263
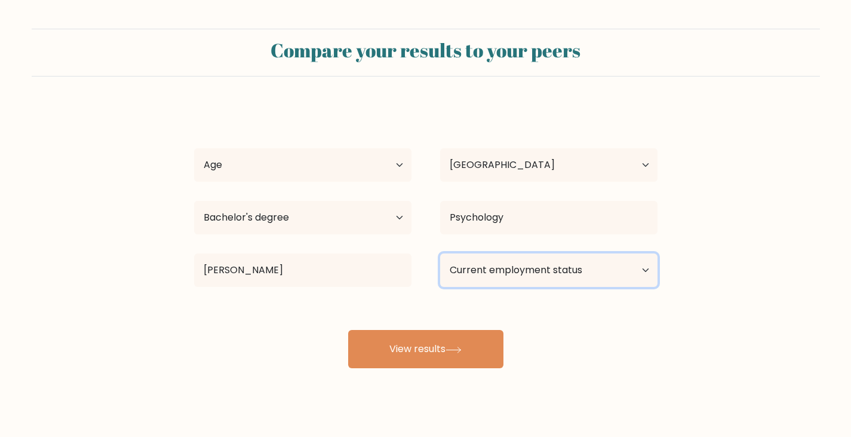
click at [471, 268] on select "Current employment status Employed Student Retired Other / prefer not to answer" at bounding box center [548, 269] width 217 height 33
select select "employed"
click at [440, 253] on select "Current employment status Employed Student Retired Other / prefer not to answer" at bounding box center [548, 269] width 217 height 33
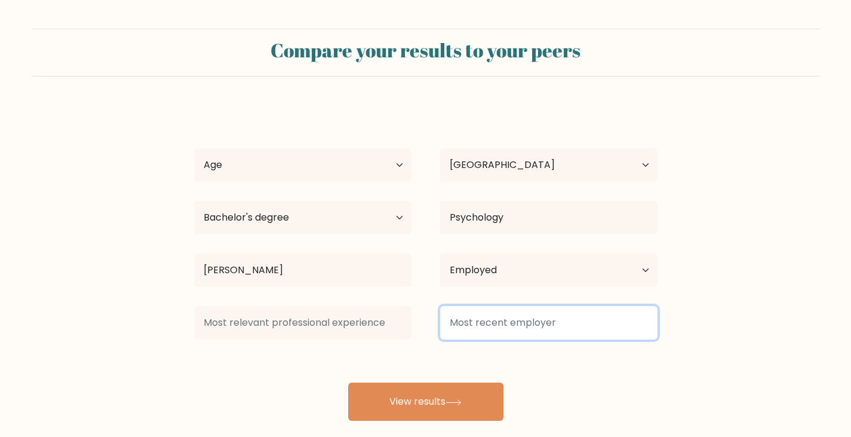
click at [461, 331] on input at bounding box center [548, 322] width 217 height 33
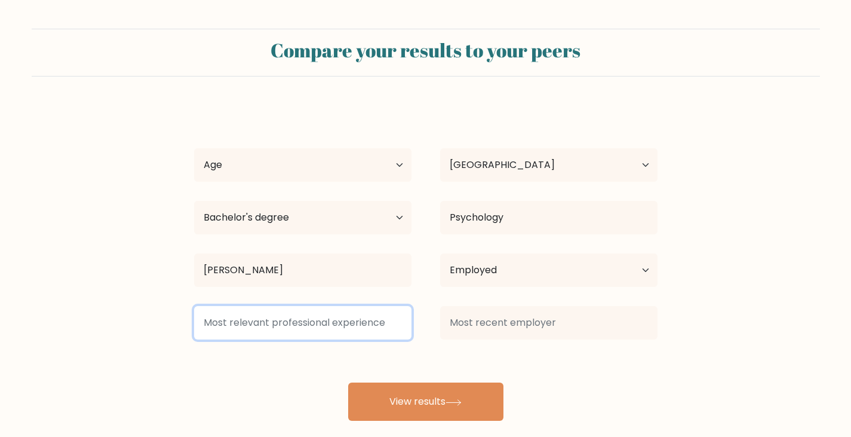
click at [274, 328] on input at bounding box center [302, 322] width 217 height 33
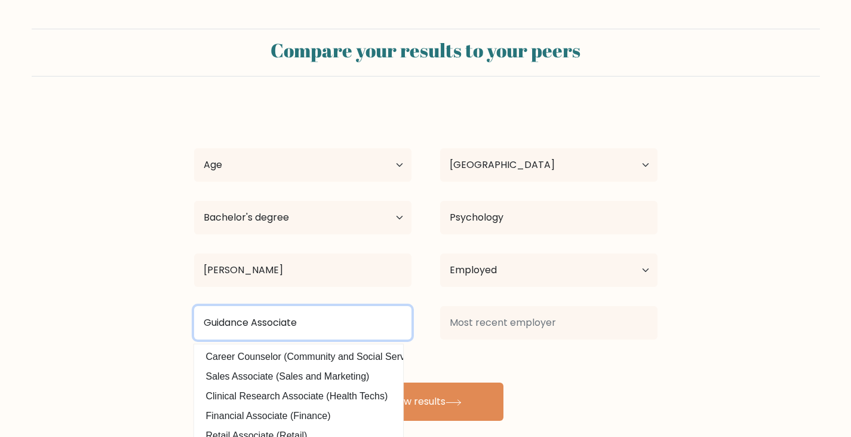
type input "Guidance Associate"
click at [348, 382] on button "View results" at bounding box center [425, 401] width 155 height 38
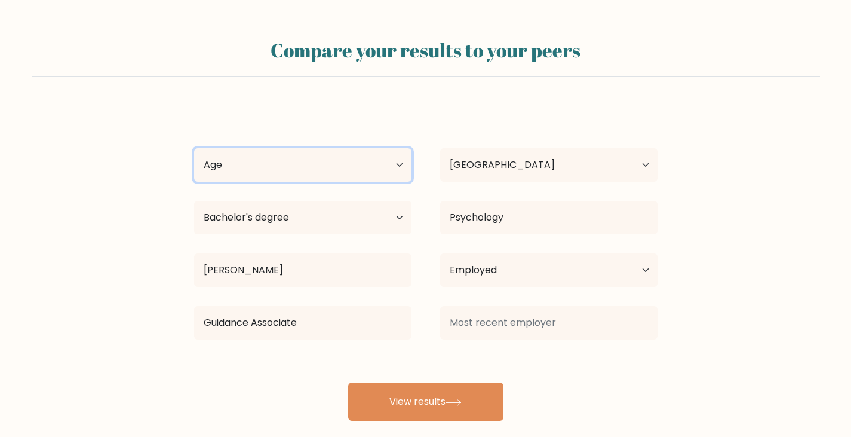
click at [284, 154] on select "Age Under 18 years old 18-24 years old 25-34 years old 35-44 years old 45-54 ye…" at bounding box center [302, 164] width 217 height 33
click at [194, 148] on select "Age Under 18 years old 18-24 years old 25-34 years old 35-44 years old 45-54 ye…" at bounding box center [302, 164] width 217 height 33
click at [275, 158] on select "Age Under 18 years old 18-24 years old 25-34 years old 35-44 years old 45-54 ye…" at bounding box center [302, 164] width 217 height 33
select select "25_34"
click at [194, 148] on select "Age Under 18 years old 18-24 years old 25-34 years old 35-44 years old 45-54 ye…" at bounding box center [302, 164] width 217 height 33
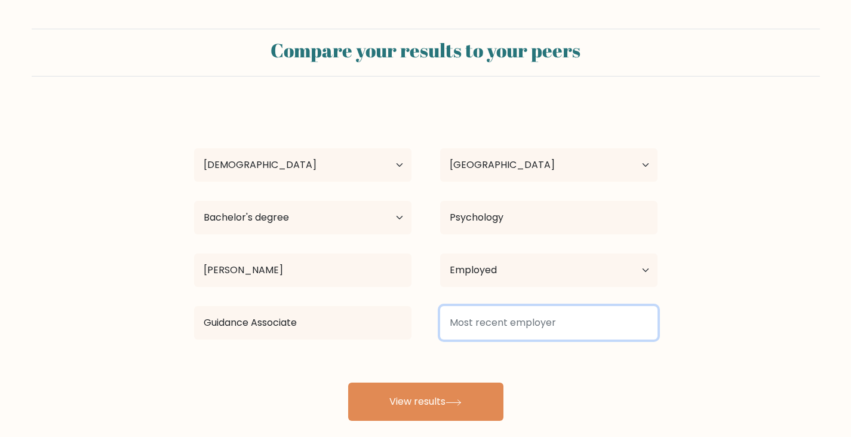
click at [501, 317] on input at bounding box center [548, 322] width 217 height 33
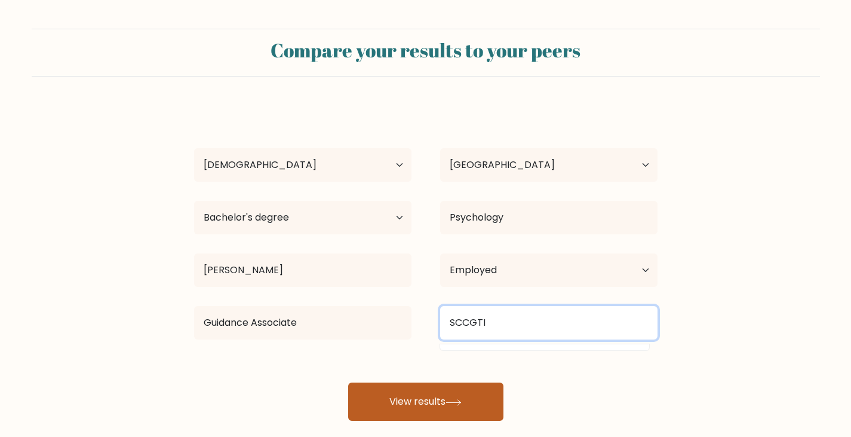
type input "SCCGTI"
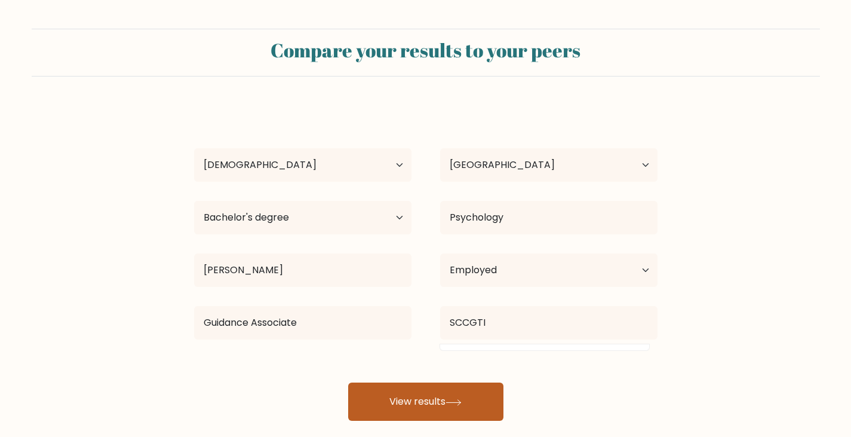
click at [419, 389] on button "View results" at bounding box center [425, 401] width 155 height 38
